Goal: Transaction & Acquisition: Purchase product/service

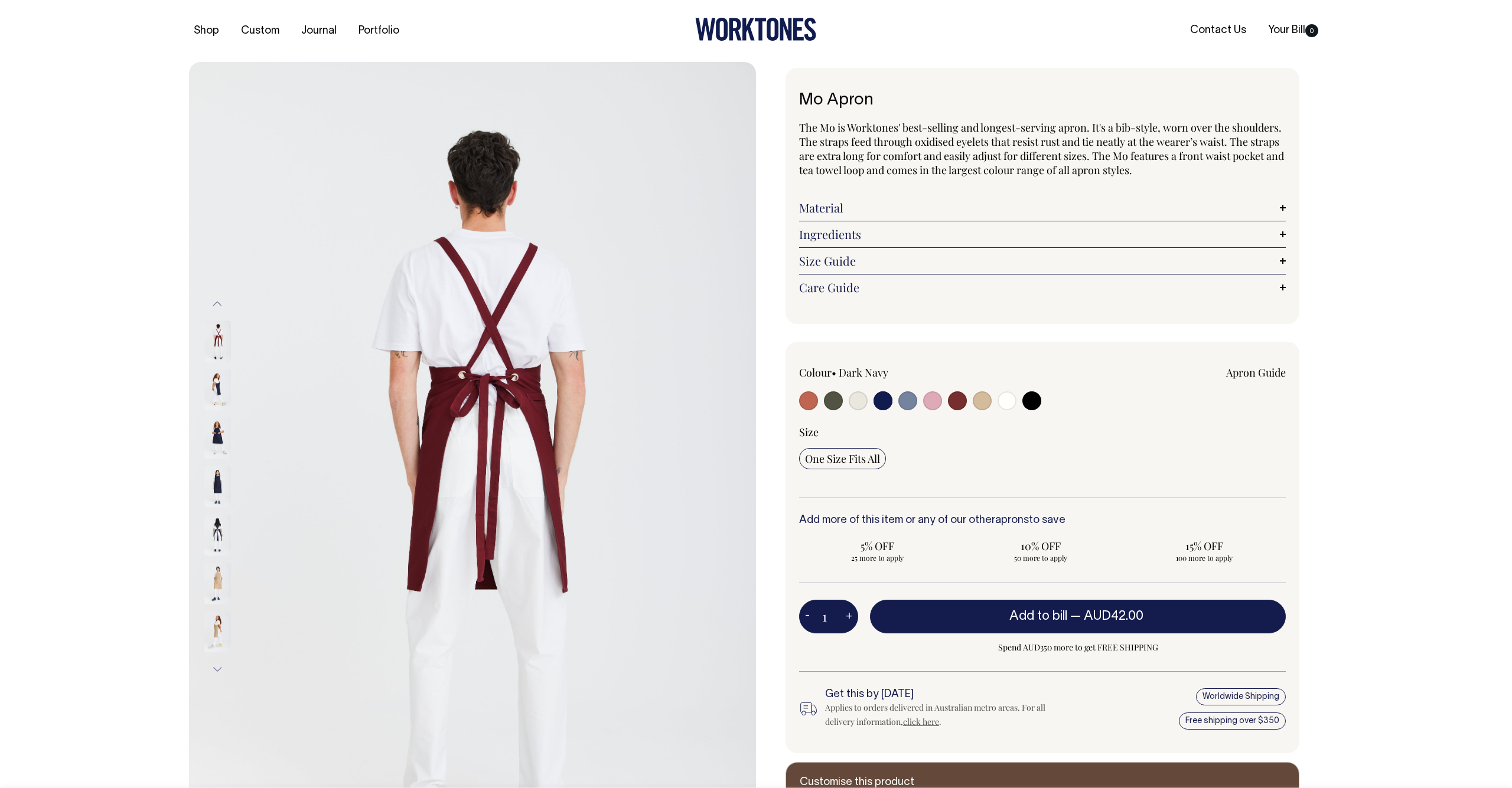
select select "Dark Navy"
click at [895, 399] on div at bounding box center [896, 402] width 195 height 22
click at [881, 401] on input "radio" at bounding box center [883, 401] width 19 height 19
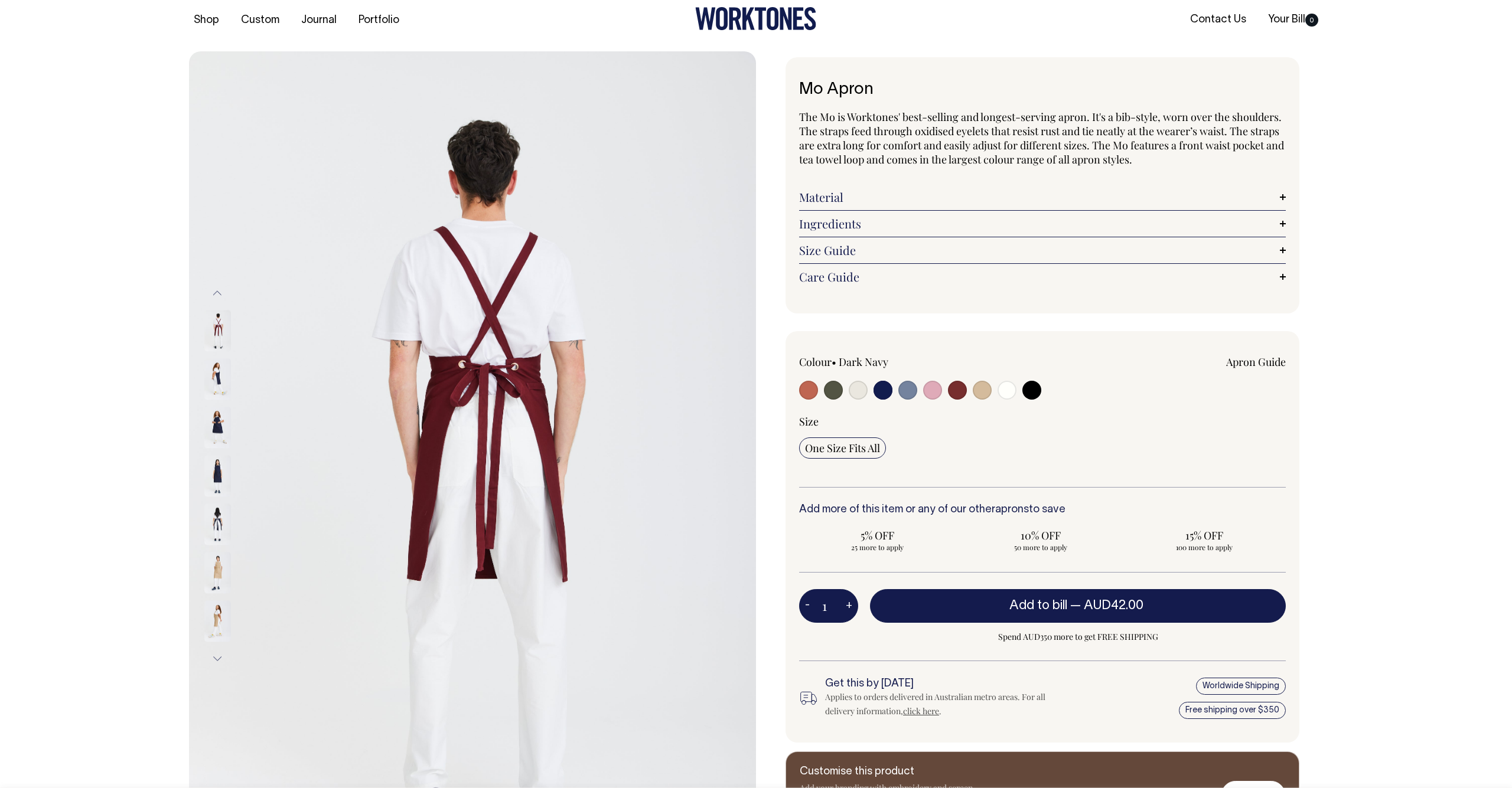
click at [885, 393] on input "radio" at bounding box center [883, 390] width 19 height 19
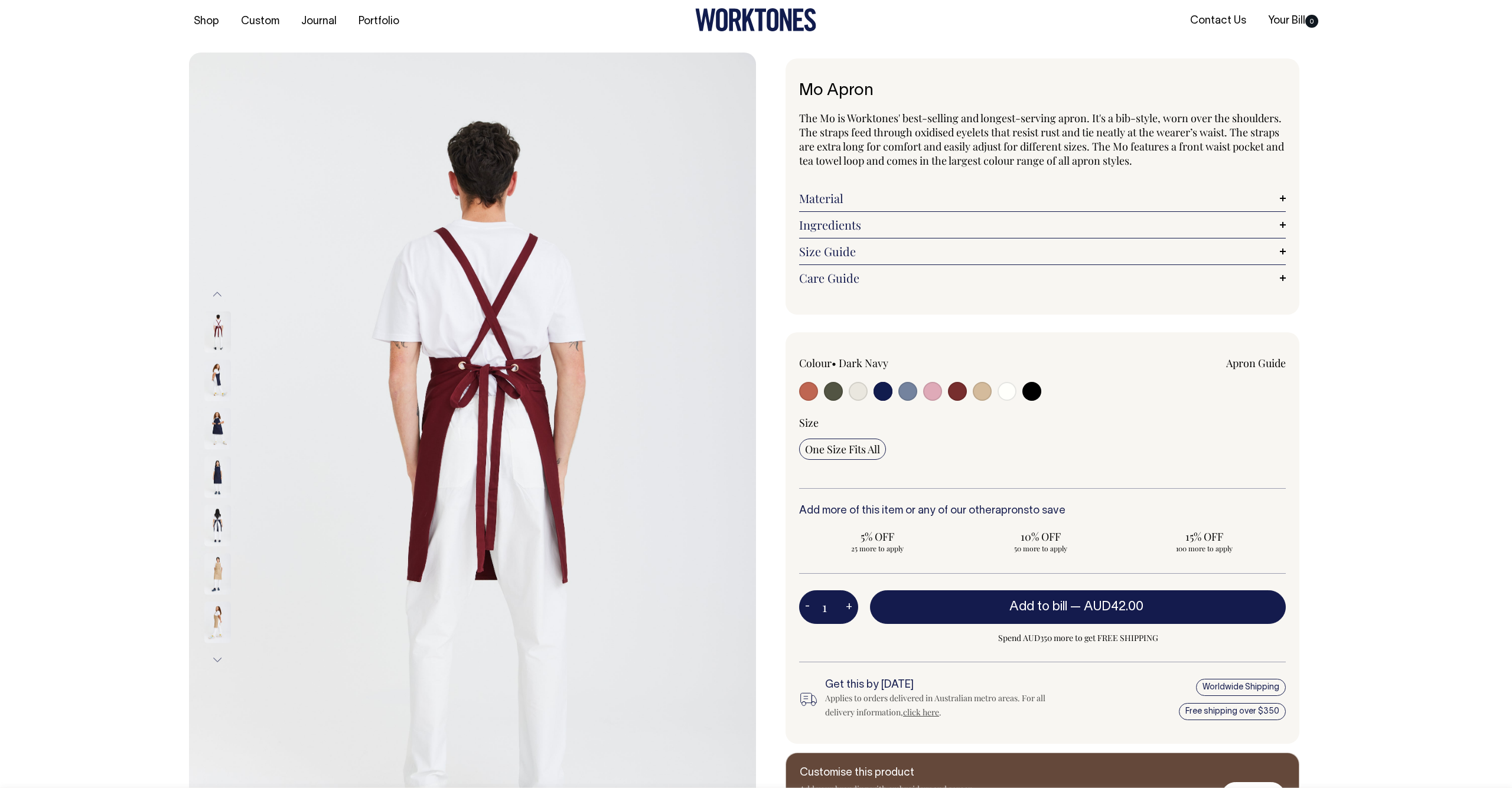
scroll to position [9, 0]
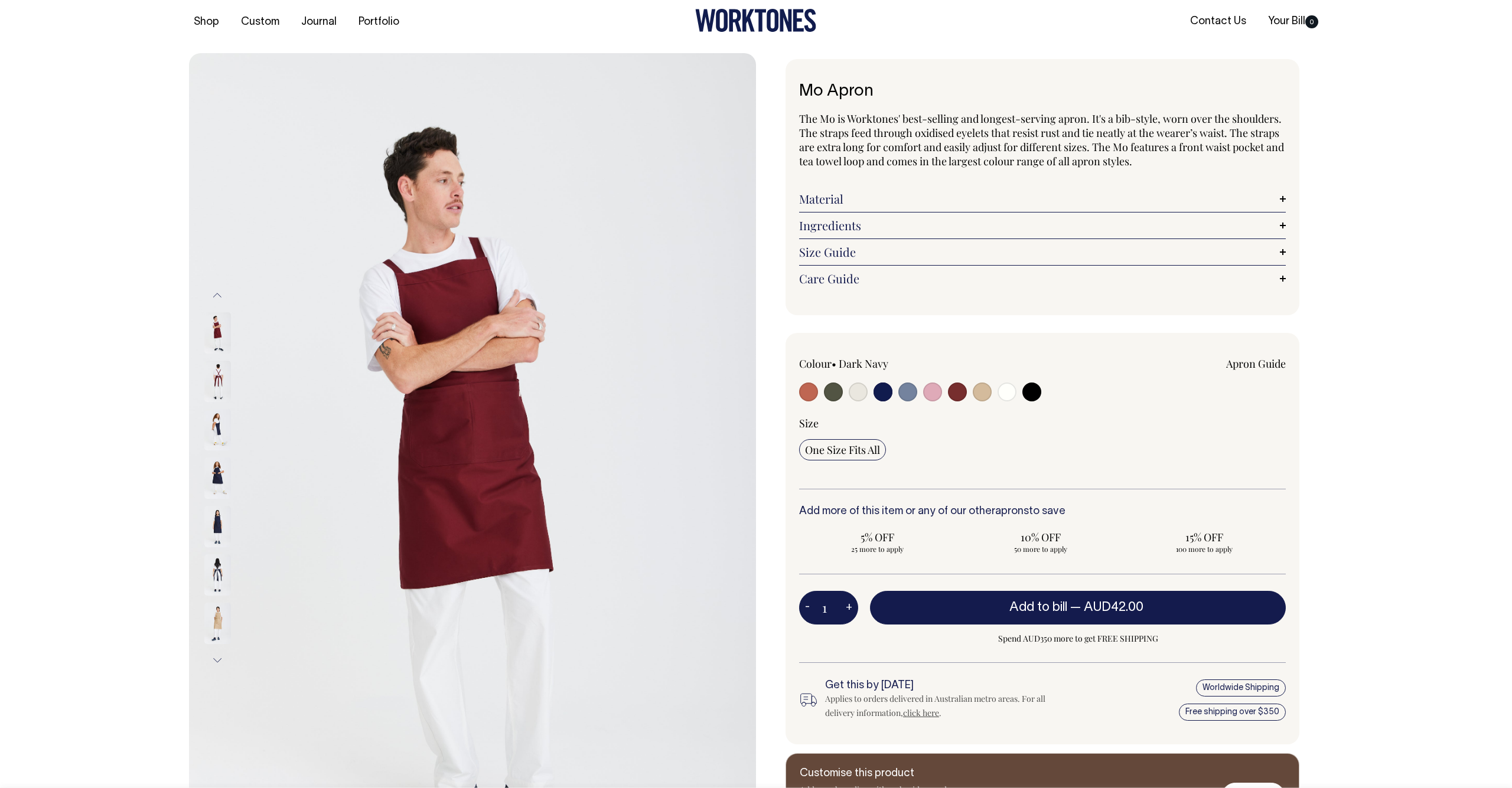
click at [885, 389] on input "radio" at bounding box center [883, 392] width 19 height 19
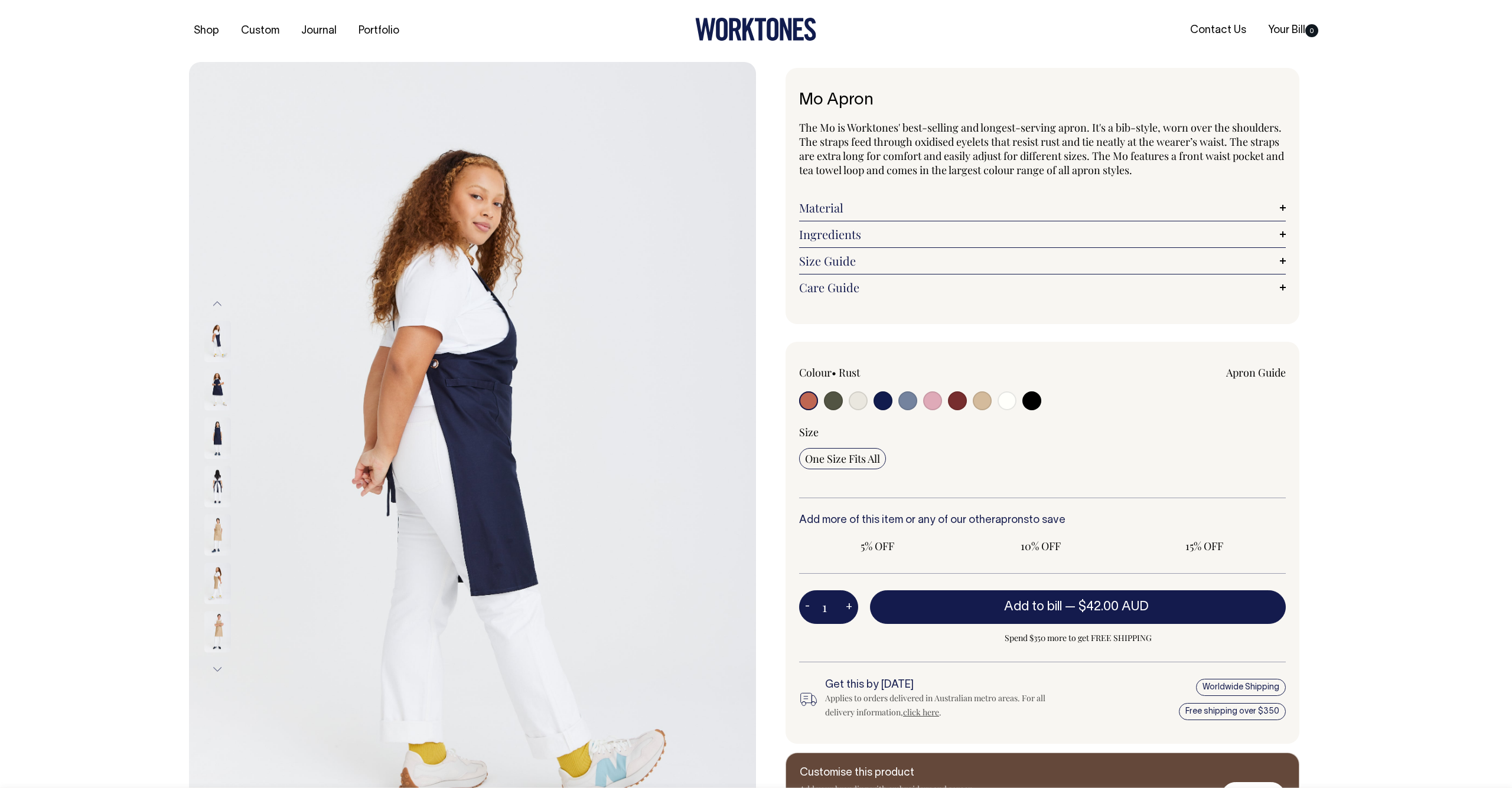
radio input "true"
select select "Dark Navy"
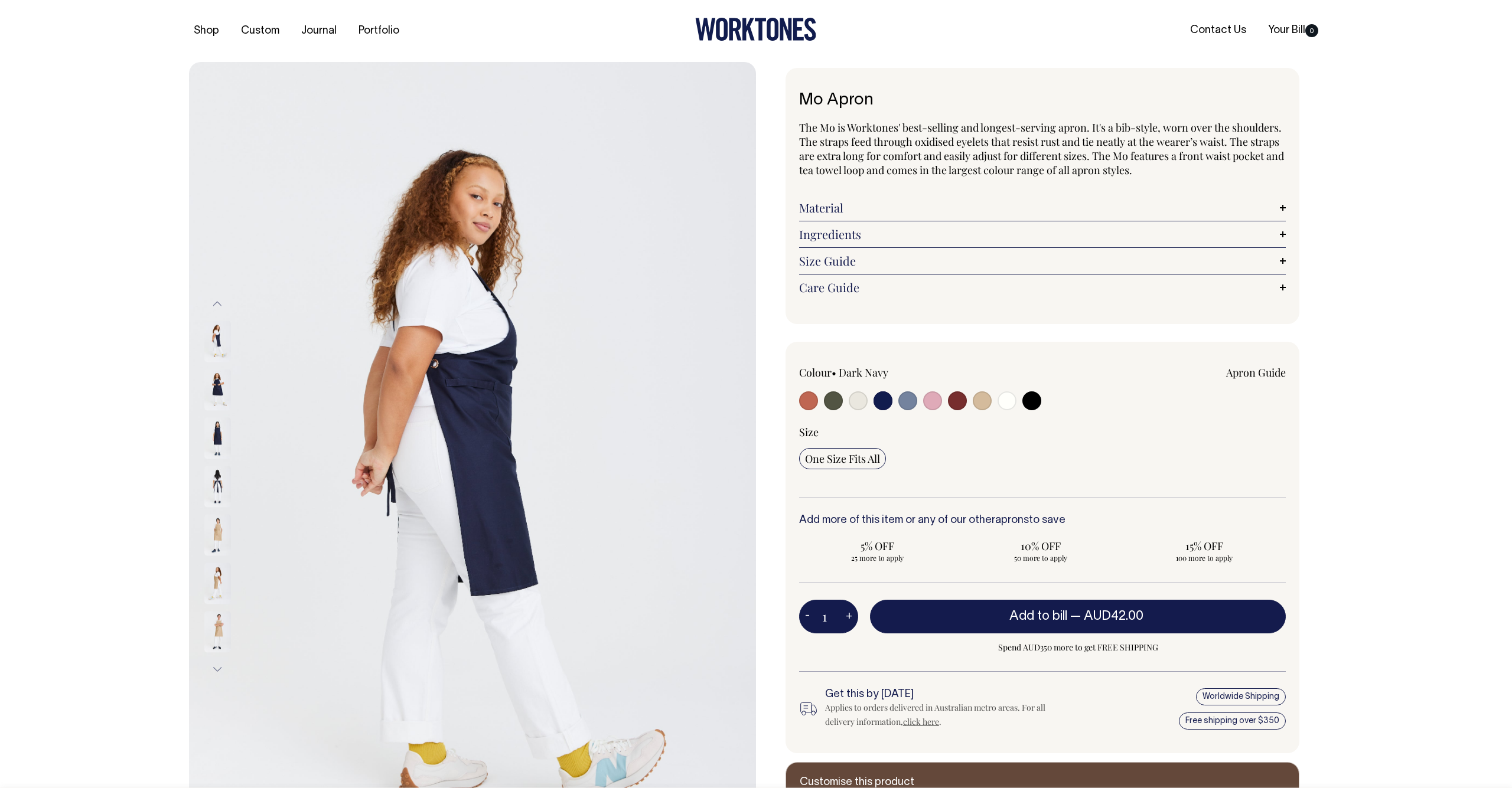
scroll to position [9, 0]
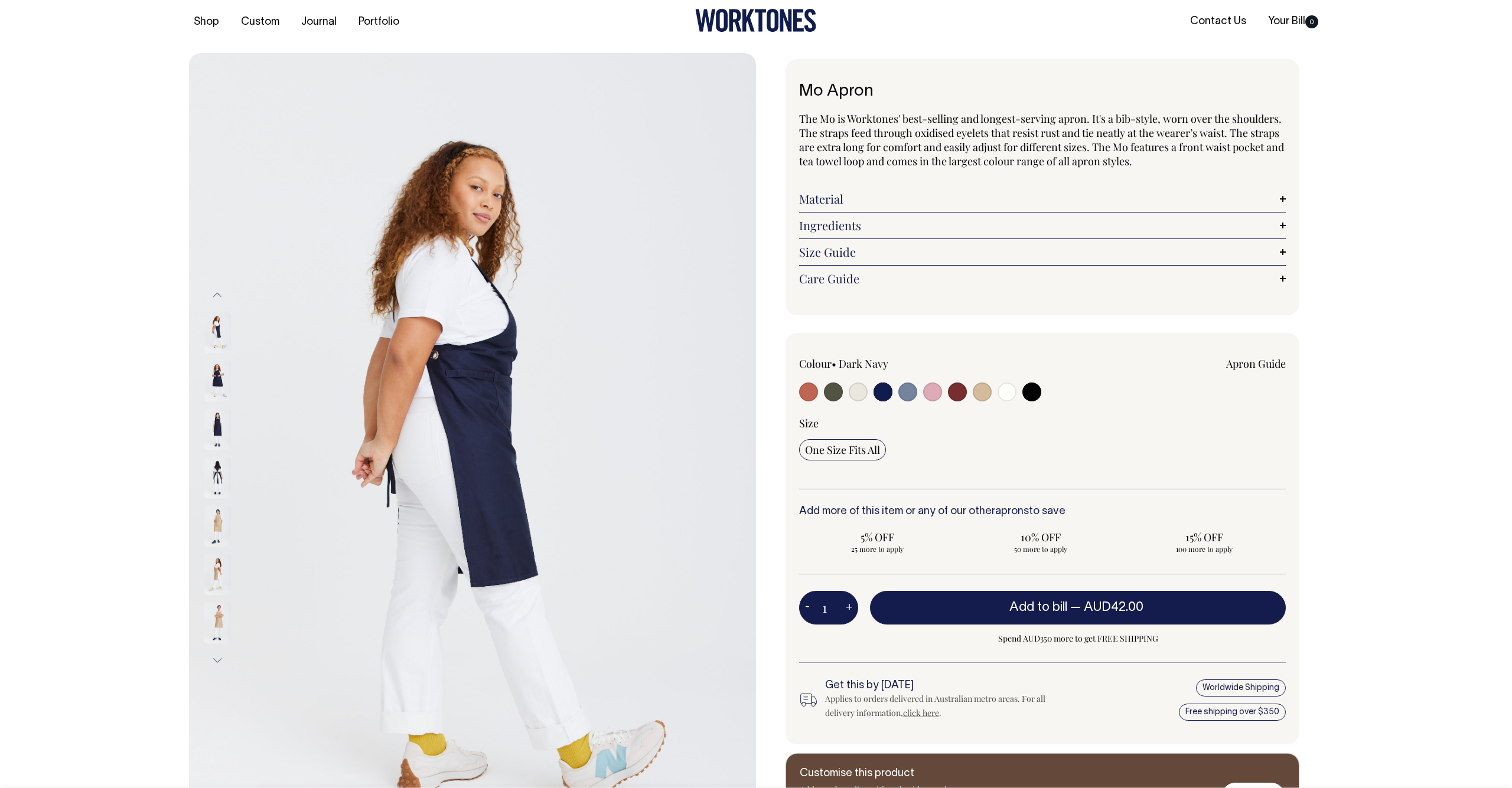
click at [888, 392] on input "radio" at bounding box center [883, 392] width 19 height 19
click at [916, 393] on input "radio" at bounding box center [908, 392] width 19 height 19
radio input "true"
select select "Blue/Grey"
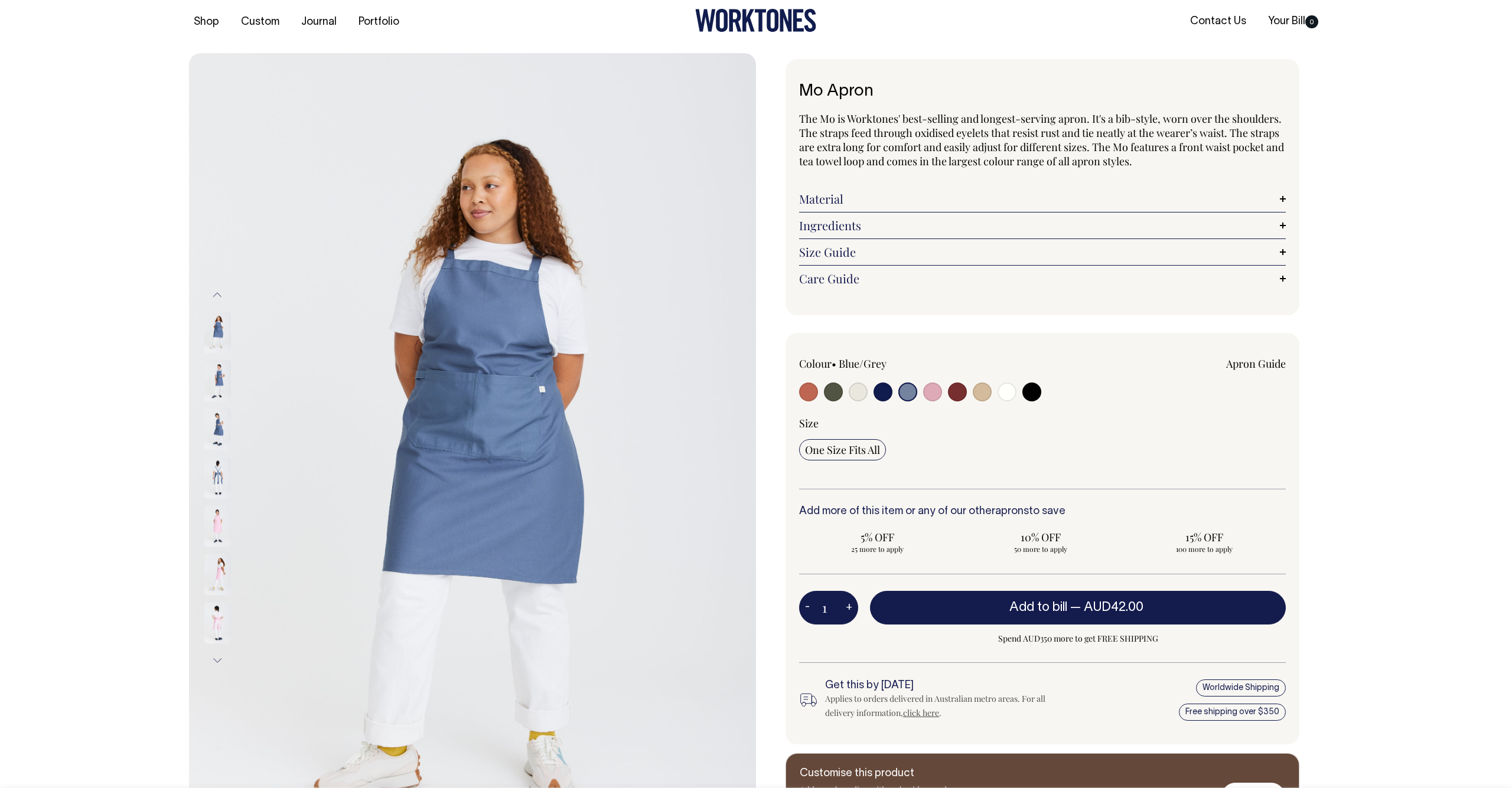
click at [899, 393] on input "radio" at bounding box center [908, 392] width 19 height 19
click at [892, 393] on input "radio" at bounding box center [883, 392] width 19 height 19
radio input "true"
select select "Dark Navy"
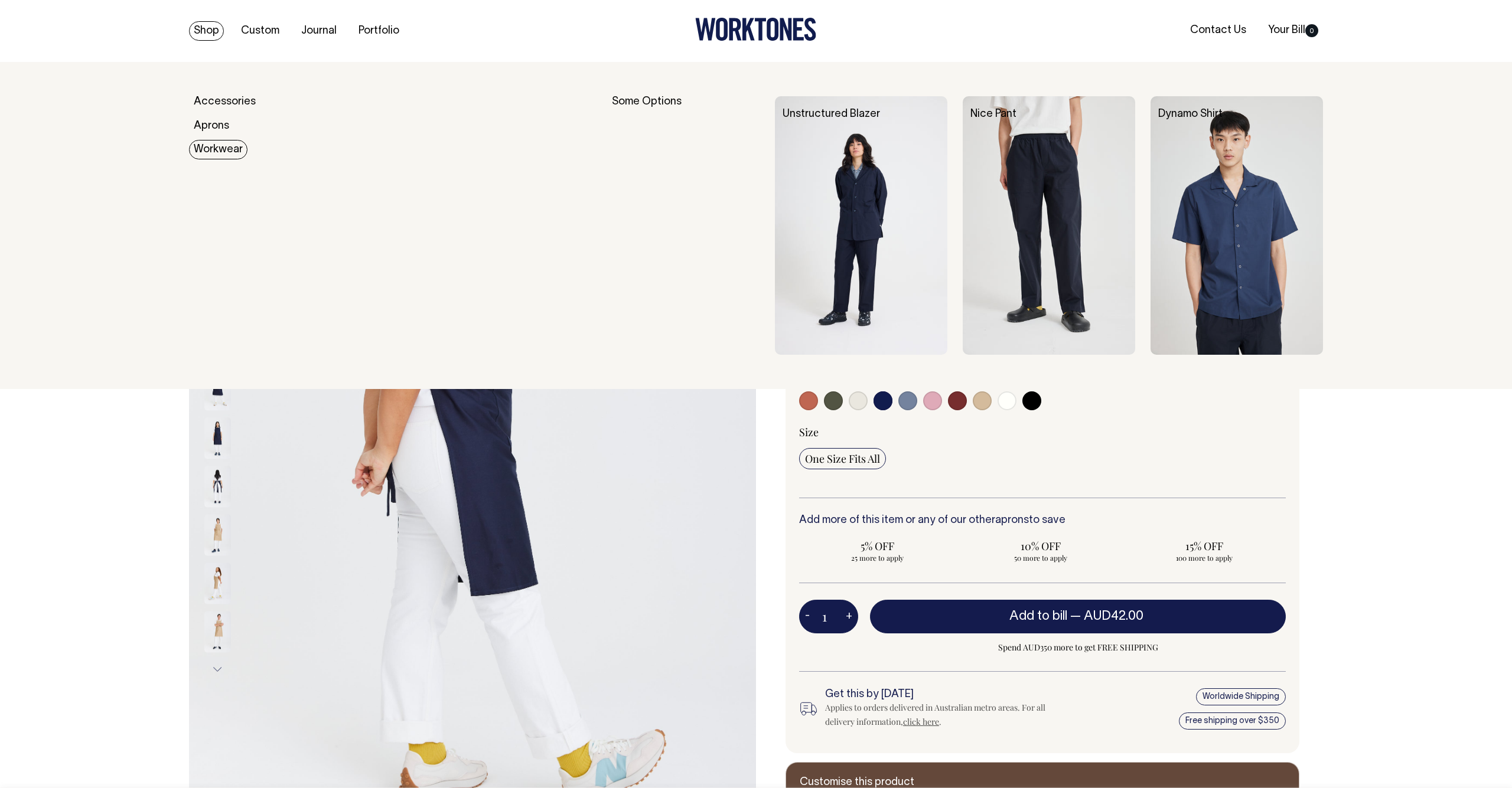
click at [223, 149] on link "Workwear" at bounding box center [218, 149] width 59 height 20
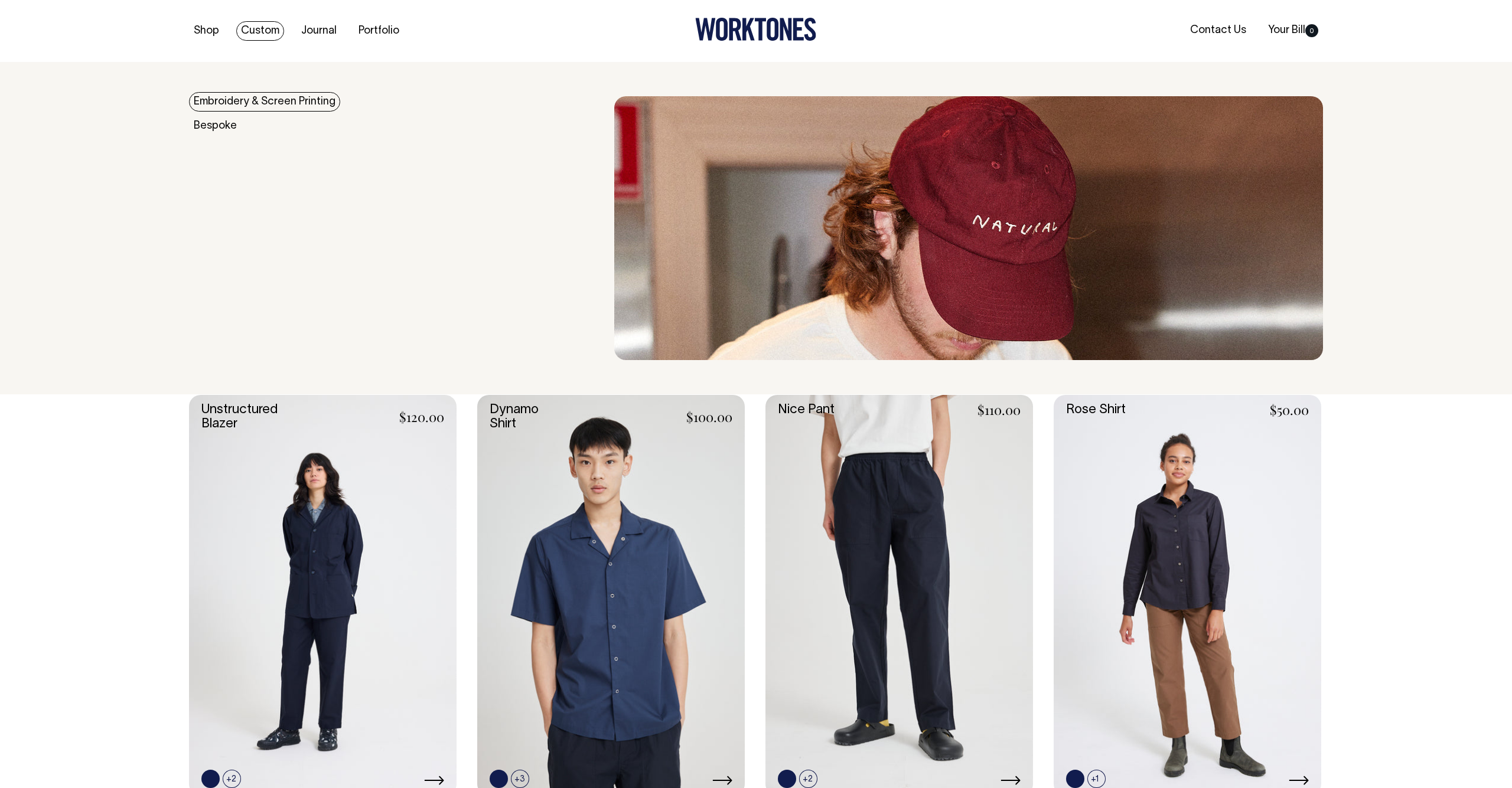
click at [265, 37] on link "Custom" at bounding box center [259, 30] width 48 height 20
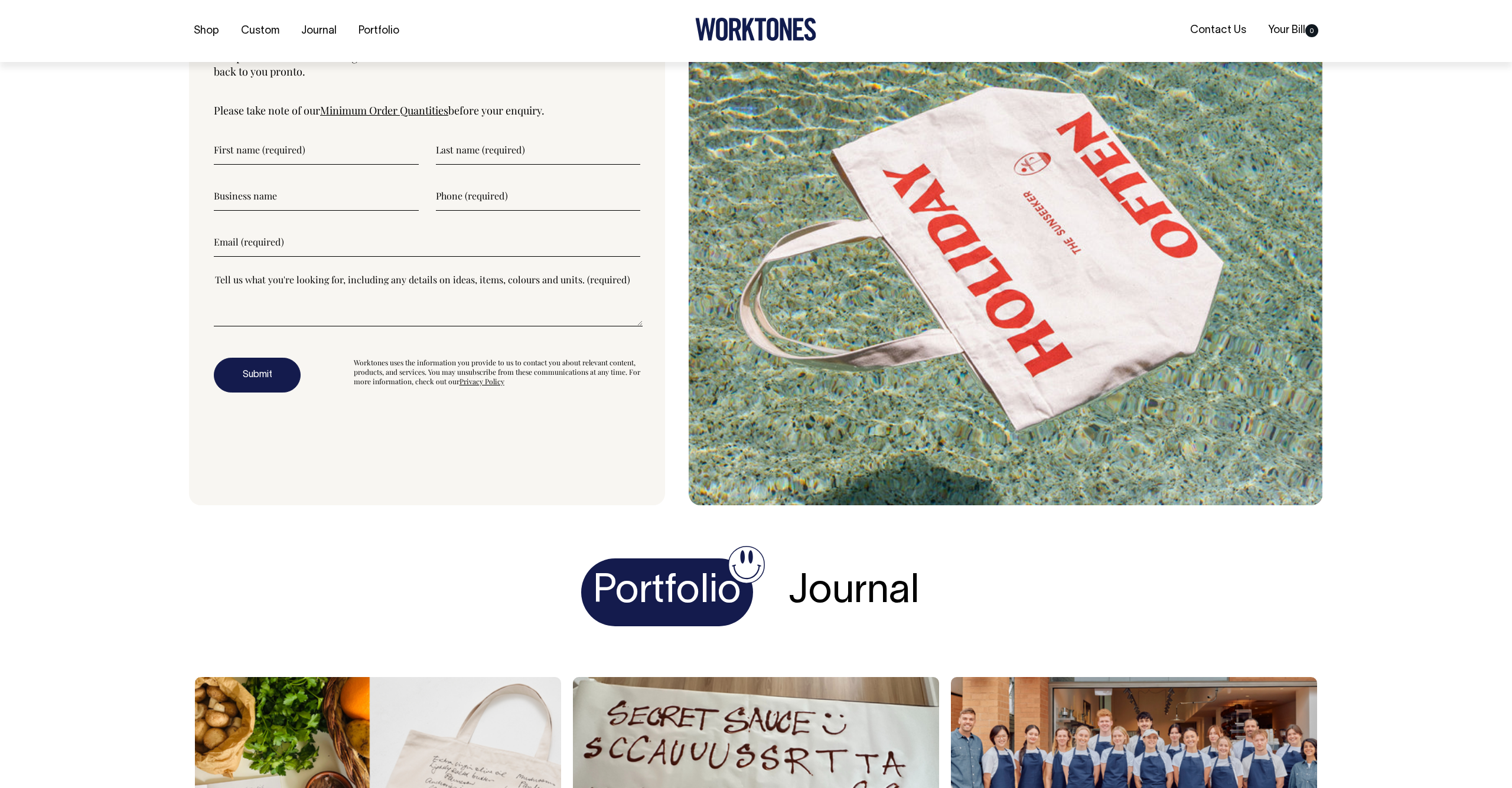
scroll to position [4171, 0]
